Goal: Task Accomplishment & Management: Use online tool/utility

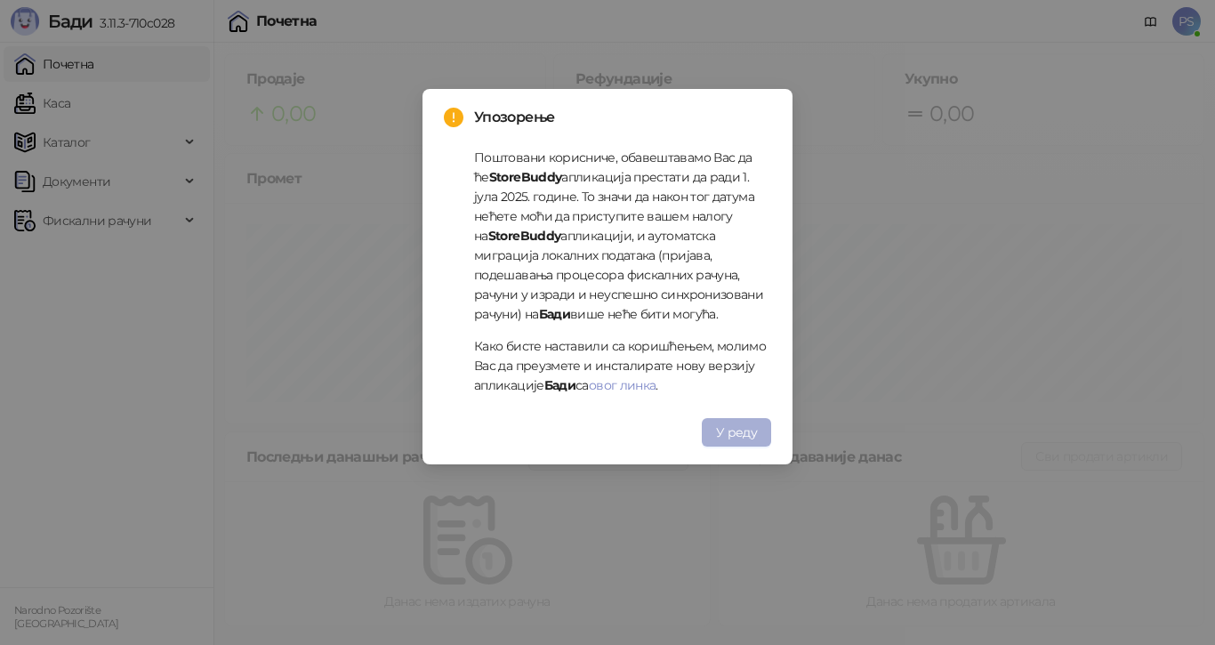
click at [752, 437] on span "У реду" at bounding box center [736, 432] width 41 height 16
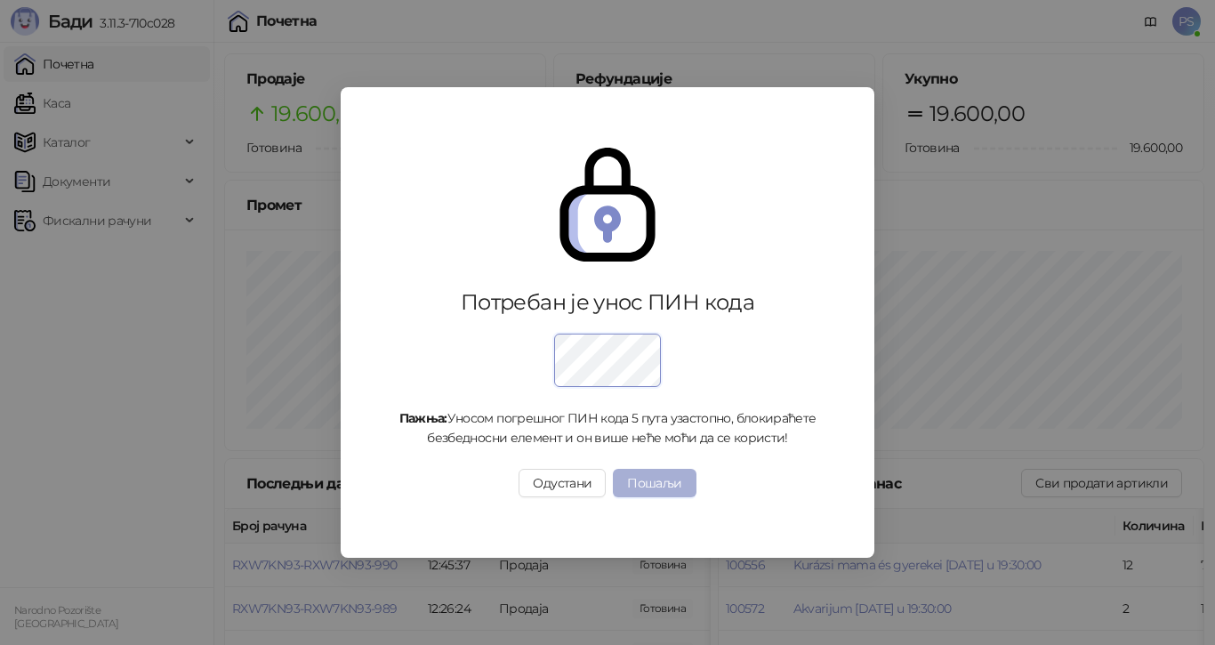
click at [649, 472] on button "Пошаљи" at bounding box center [654, 483] width 83 height 28
drag, startPoint x: 689, startPoint y: 479, endPoint x: 679, endPoint y: 483, distance: 11.2
click at [682, 480] on button "Пошаљи" at bounding box center [654, 483] width 83 height 28
